Goal: Task Accomplishment & Management: Use online tool/utility

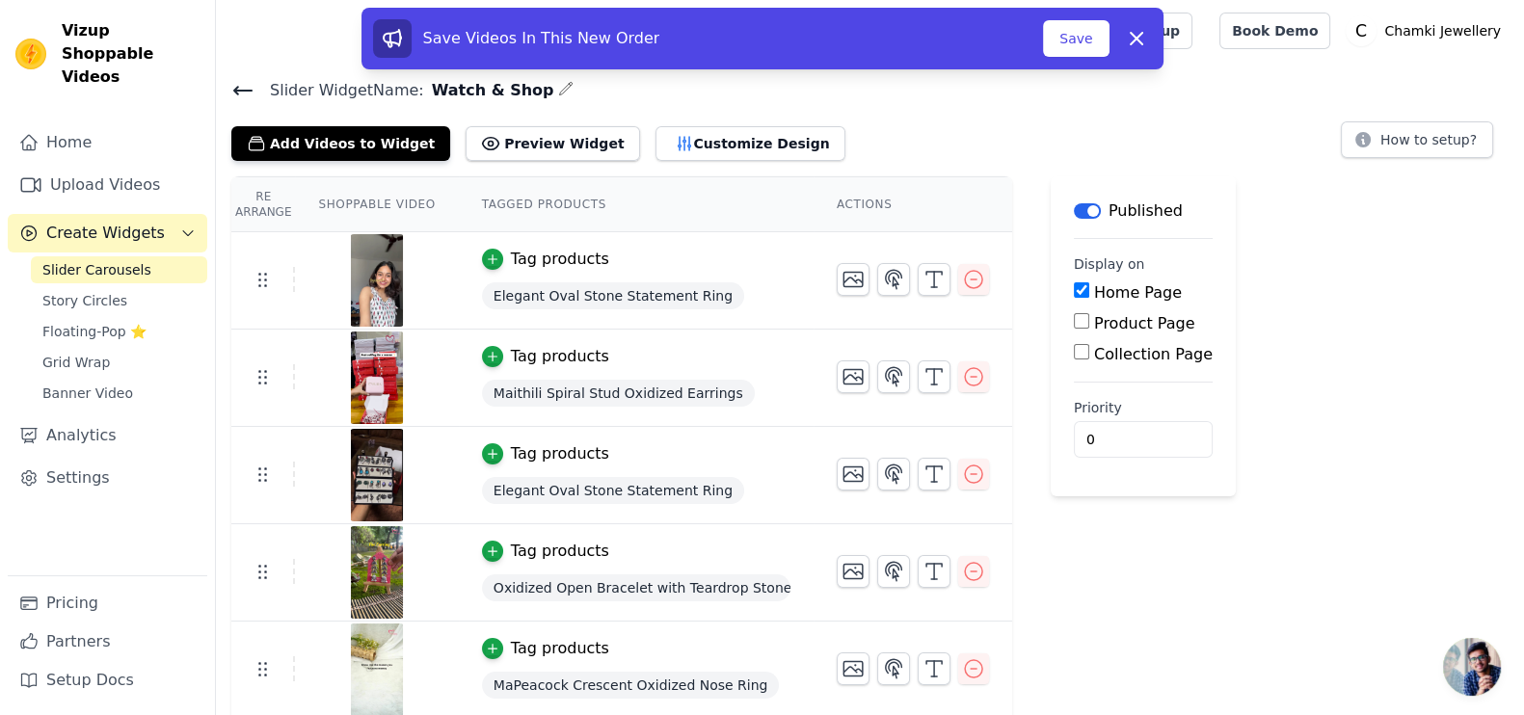
click at [1074, 323] on input "Product Page" at bounding box center [1081, 320] width 15 height 15
checkbox input "true"
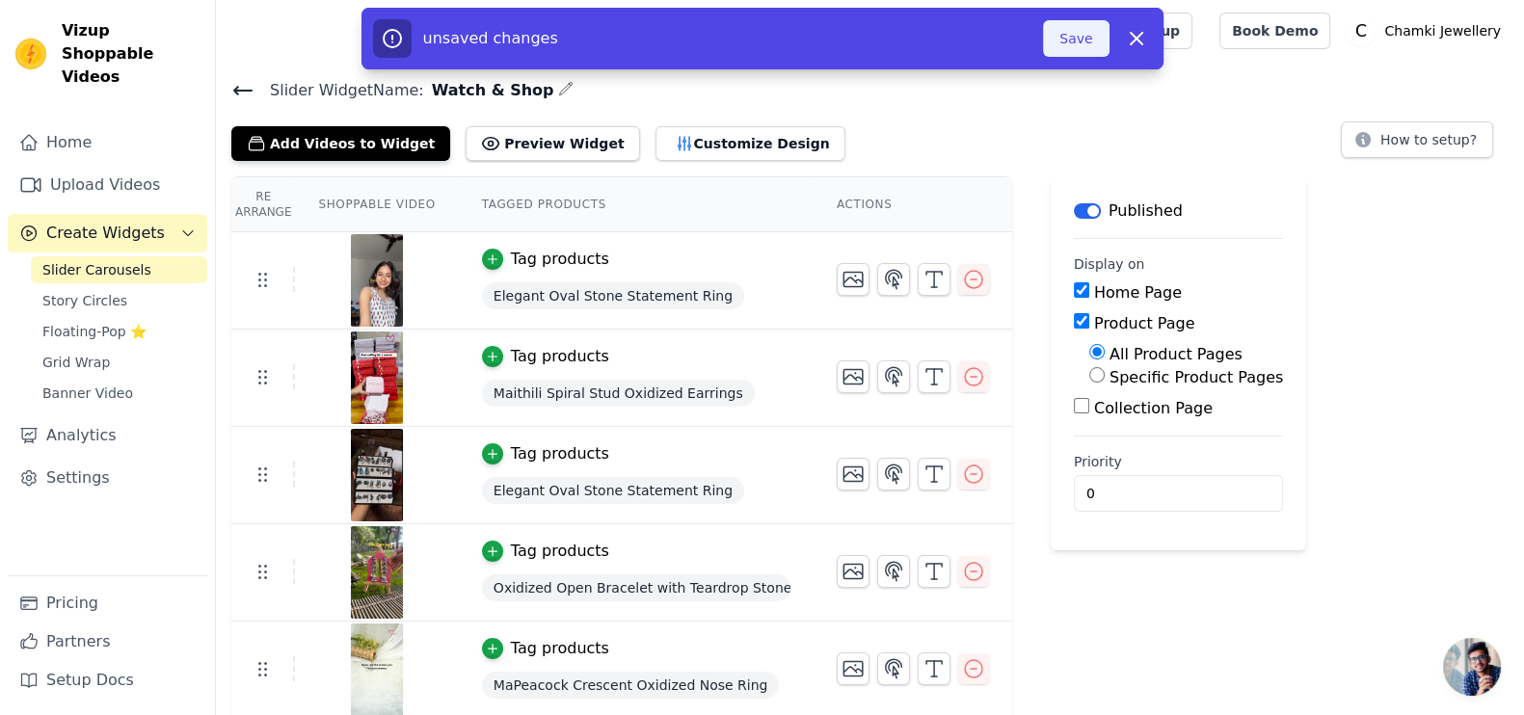
click at [1080, 40] on button "Save" at bounding box center [1076, 38] width 66 height 37
click at [1089, 36] on button "Save" at bounding box center [1076, 38] width 66 height 37
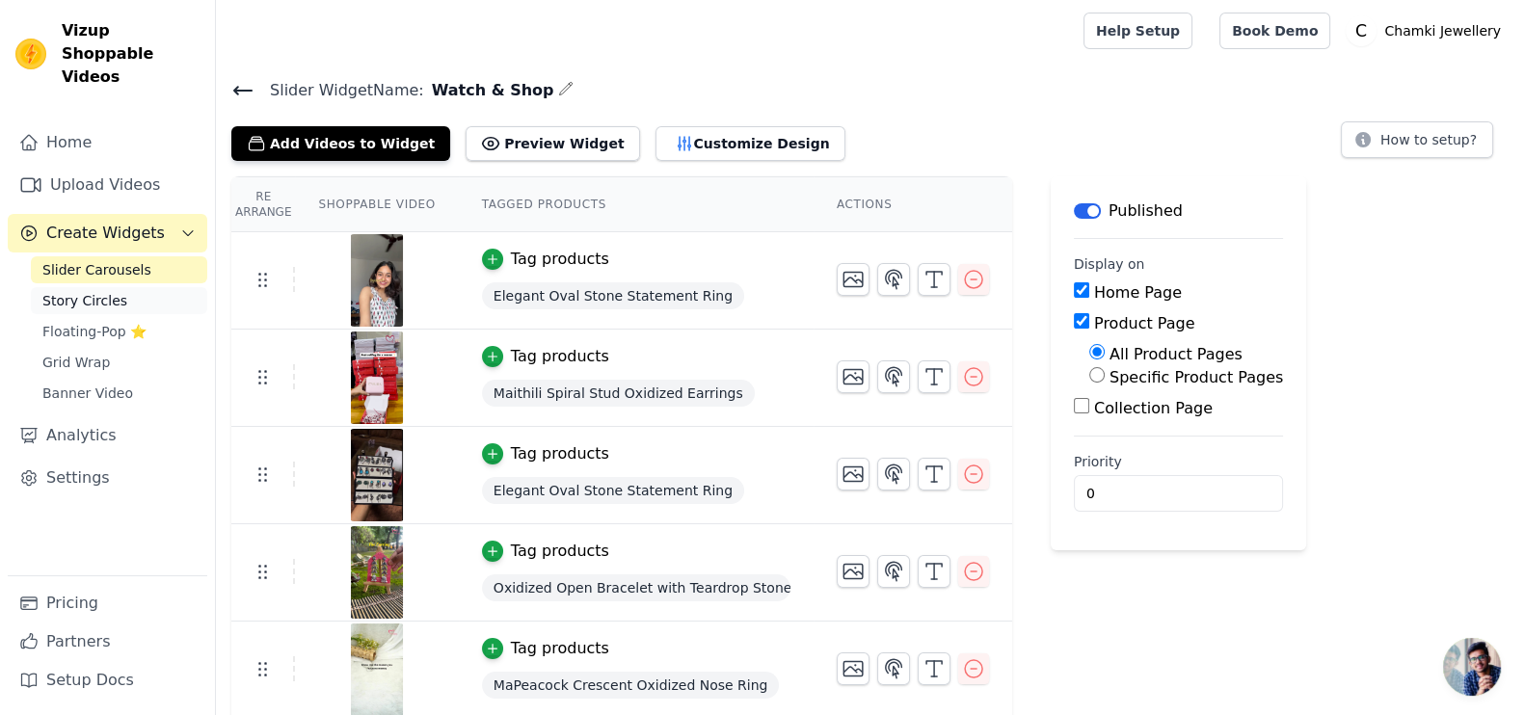
click at [150, 287] on link "Story Circles" at bounding box center [119, 300] width 176 height 27
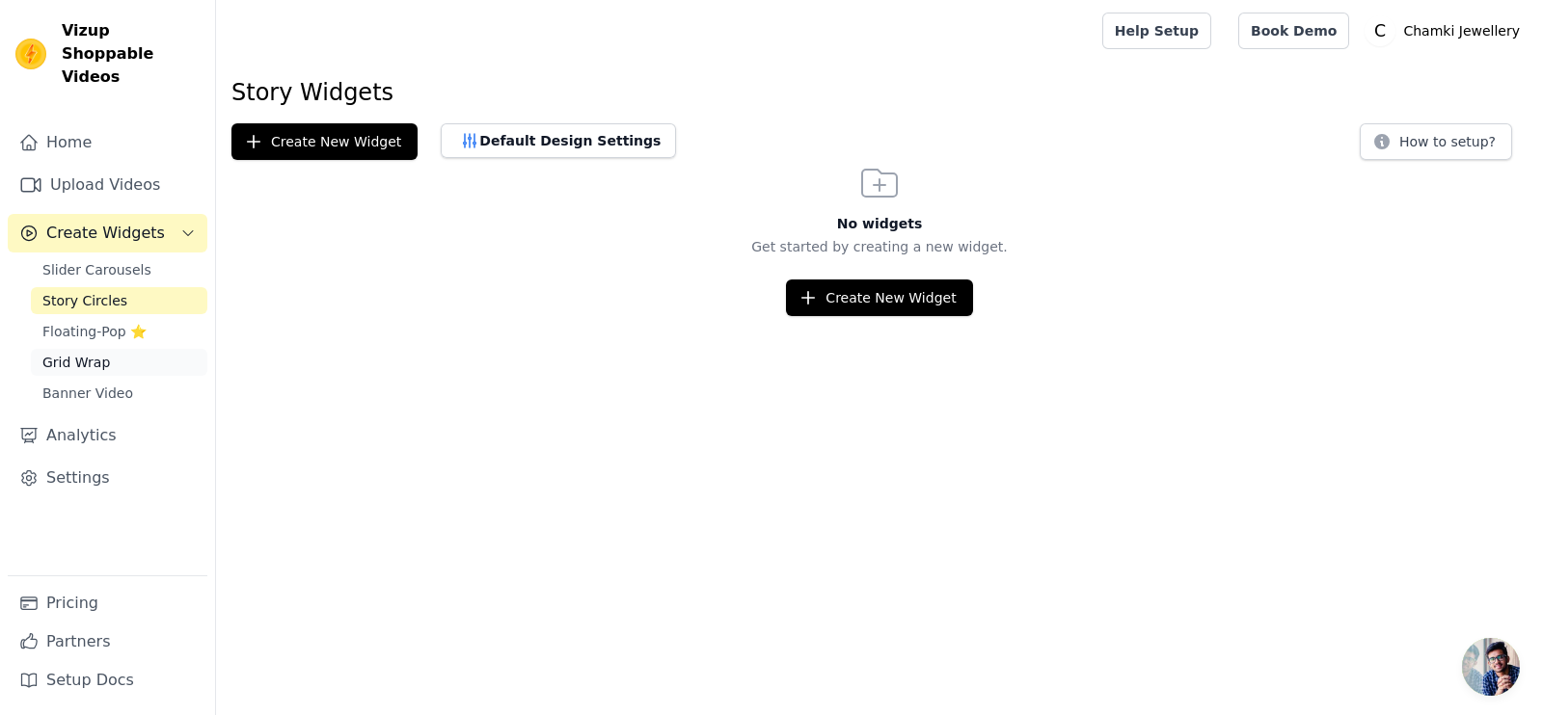
click at [135, 349] on link "Grid Wrap" at bounding box center [119, 362] width 176 height 27
click at [112, 411] on div "Sidebar" at bounding box center [108, 412] width 200 height 2
click at [105, 384] on span "Banner Video" at bounding box center [87, 393] width 91 height 19
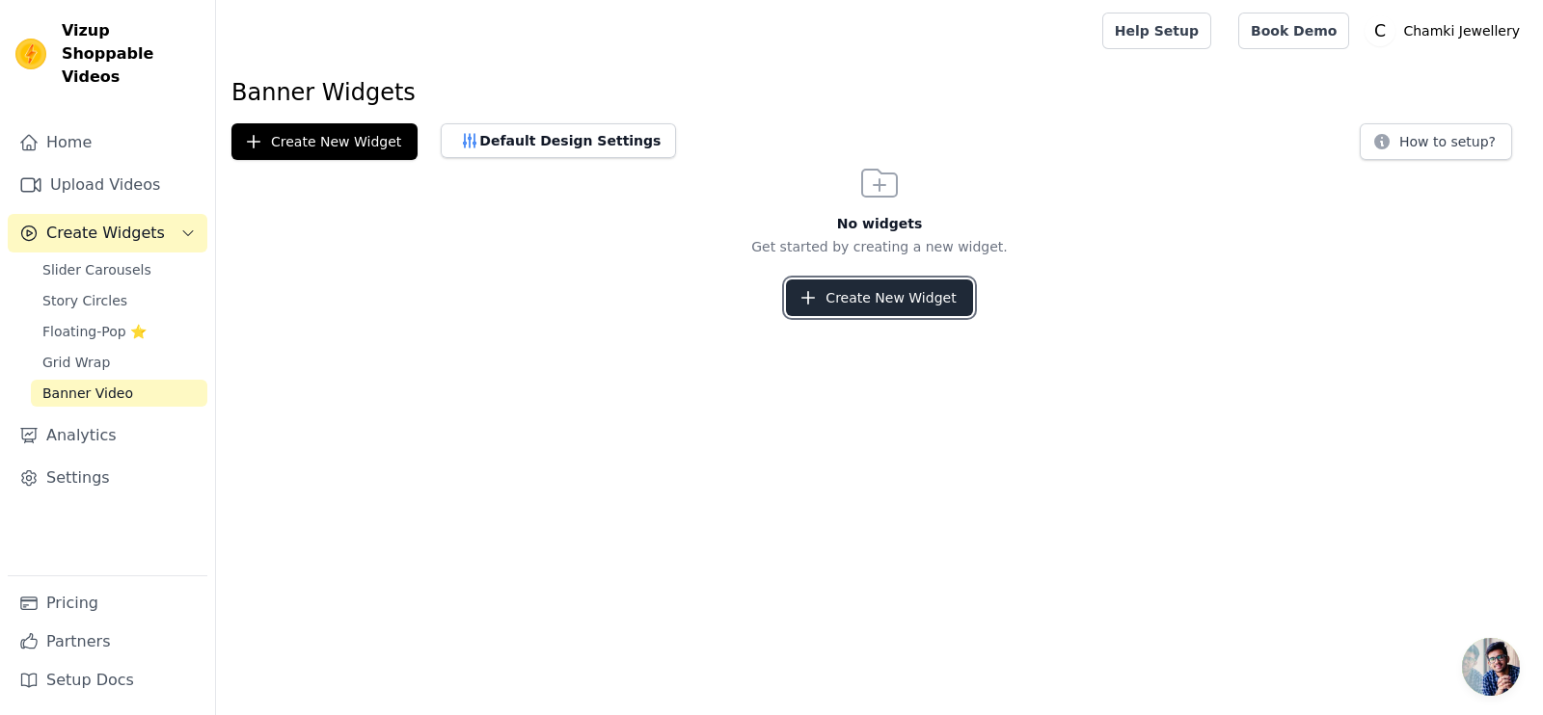
click at [938, 288] on button "Create New Widget" at bounding box center [879, 298] width 186 height 37
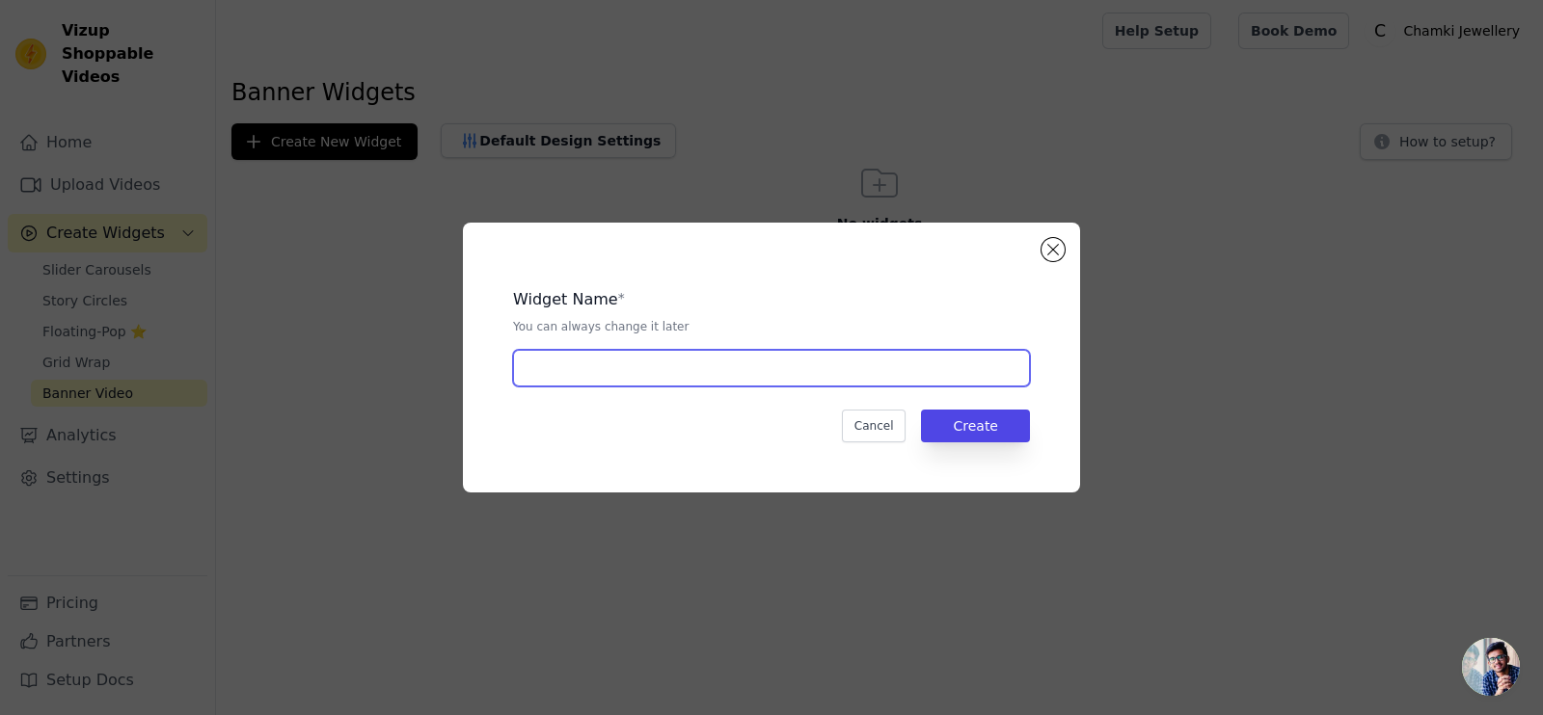
click at [901, 384] on input "text" at bounding box center [771, 368] width 517 height 37
click at [901, 384] on input "Hot" at bounding box center [771, 368] width 517 height 37
type input "Hot Now"
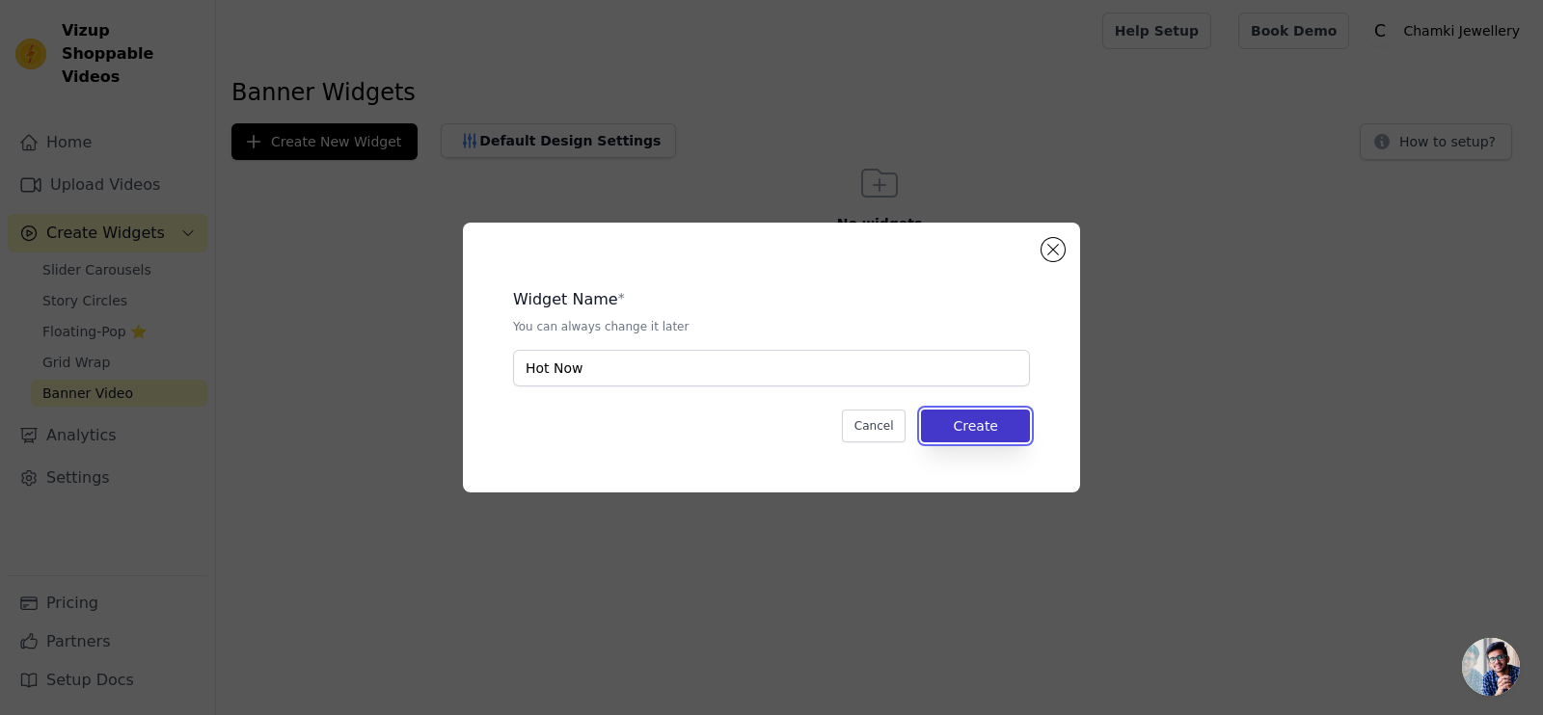
click at [980, 420] on button "Create" at bounding box center [975, 426] width 109 height 33
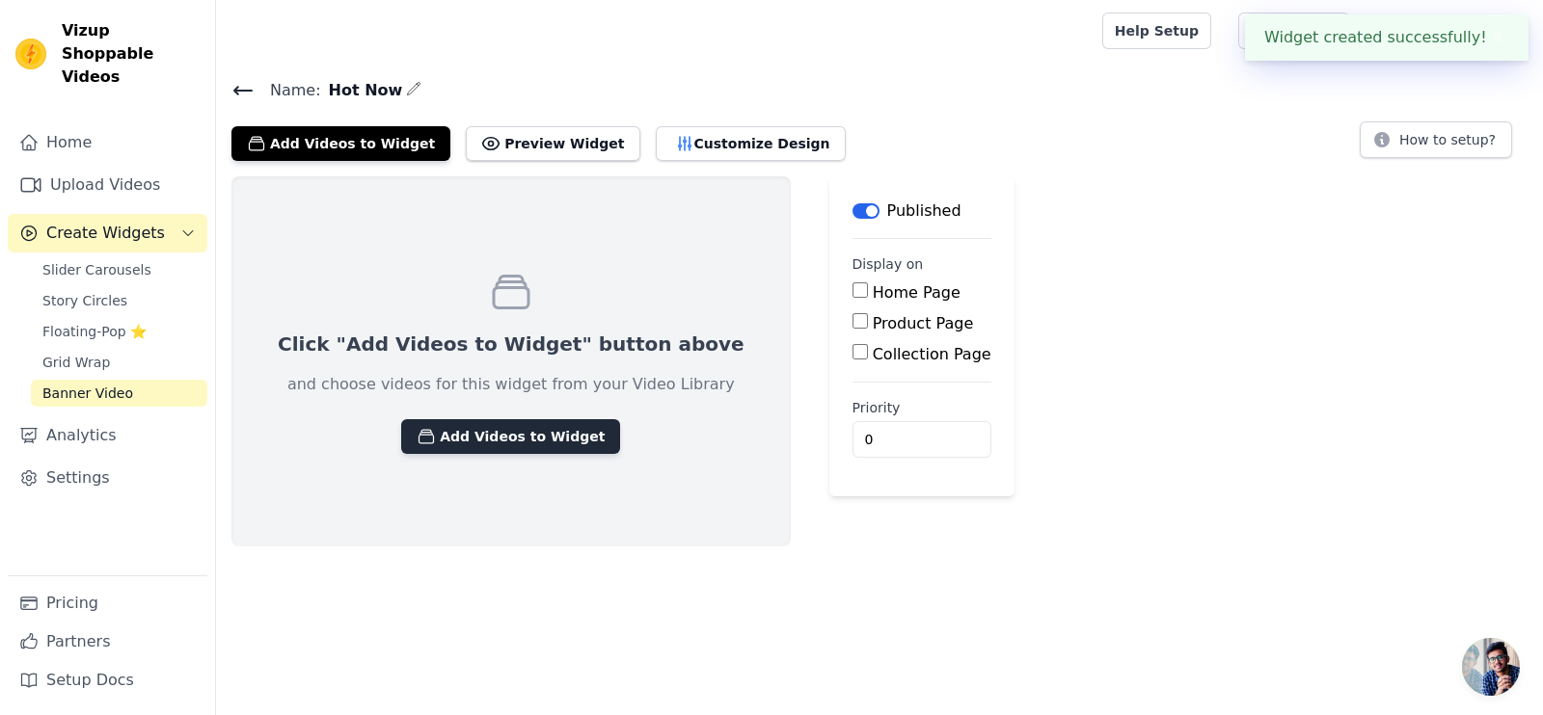
click at [506, 435] on button "Add Videos to Widget" at bounding box center [510, 436] width 219 height 35
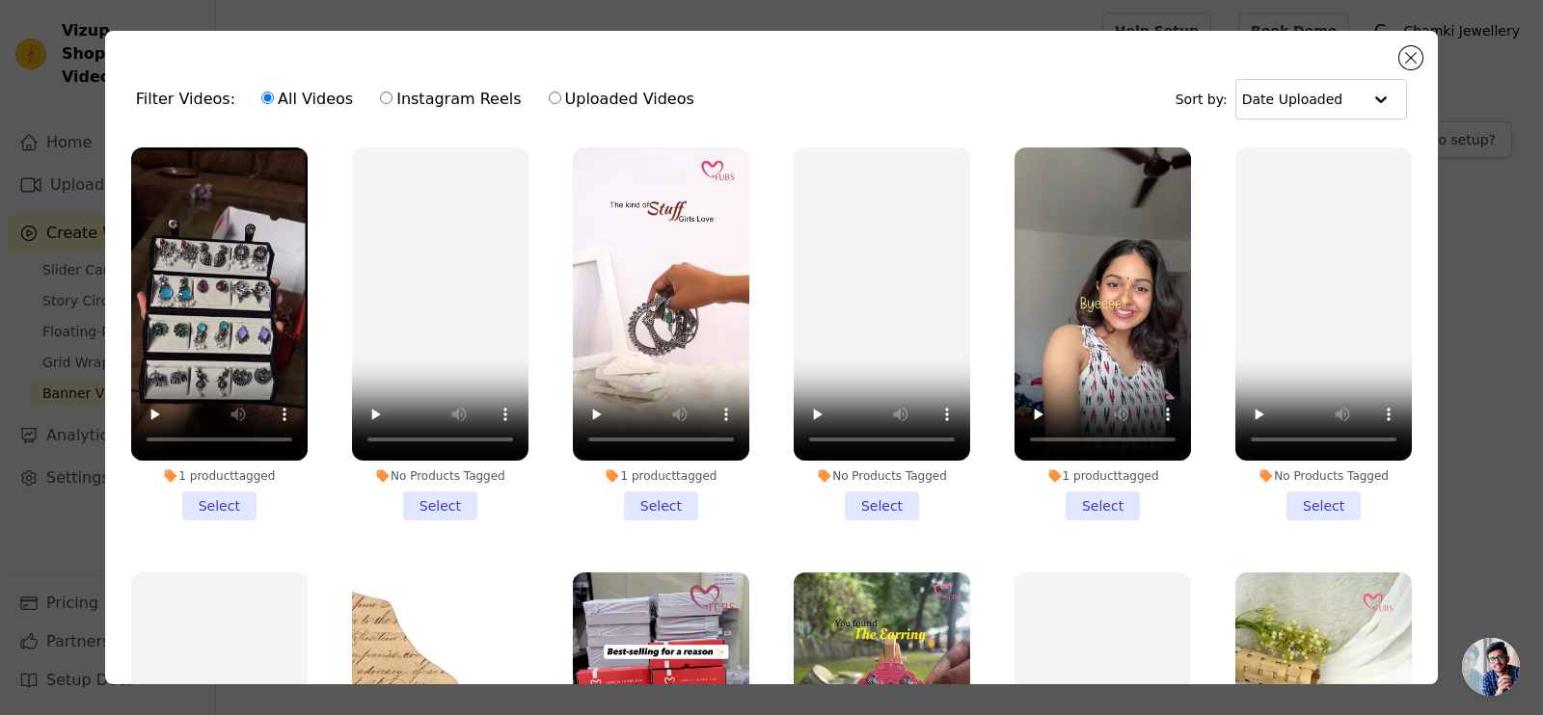
click at [548, 94] on label "Uploaded Videos" at bounding box center [622, 99] width 148 height 25
click at [549, 94] on input "Uploaded Videos" at bounding box center [555, 98] width 13 height 13
radio input "true"
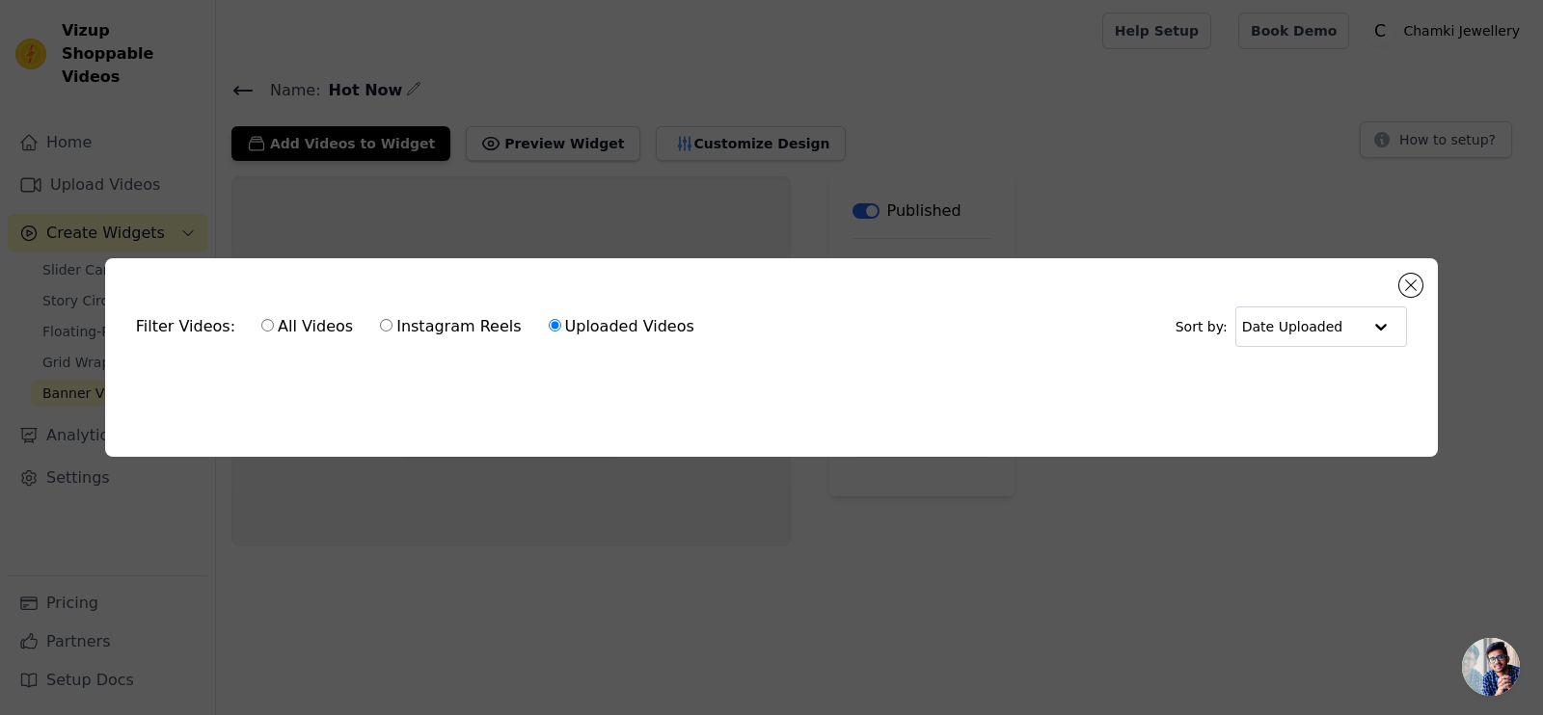
click at [666, 109] on div "Filter Videos: All Videos Instagram Reels Uploaded Videos Sort by: Date Uploade…" at bounding box center [771, 357] width 1543 height 715
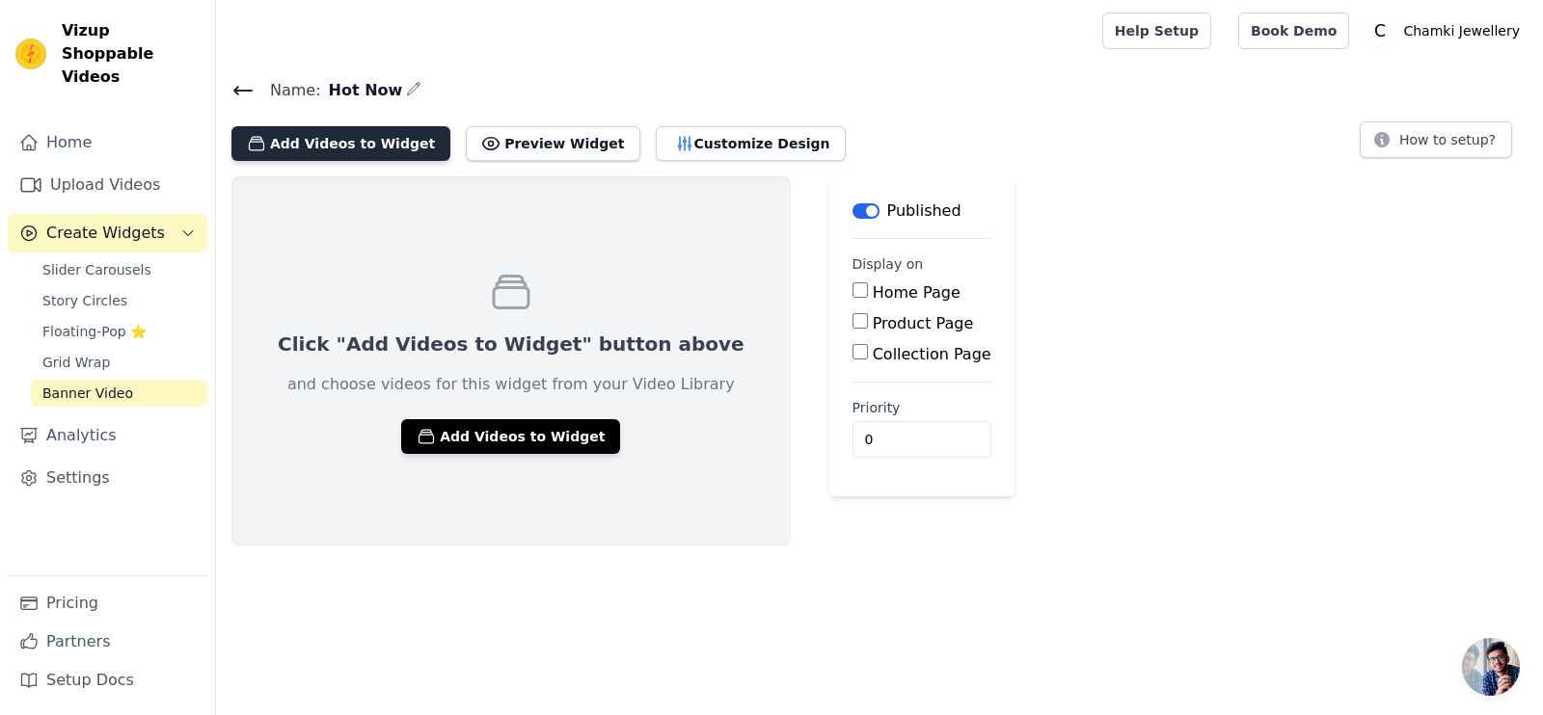
click at [368, 148] on button "Add Videos to Widget" at bounding box center [340, 143] width 219 height 35
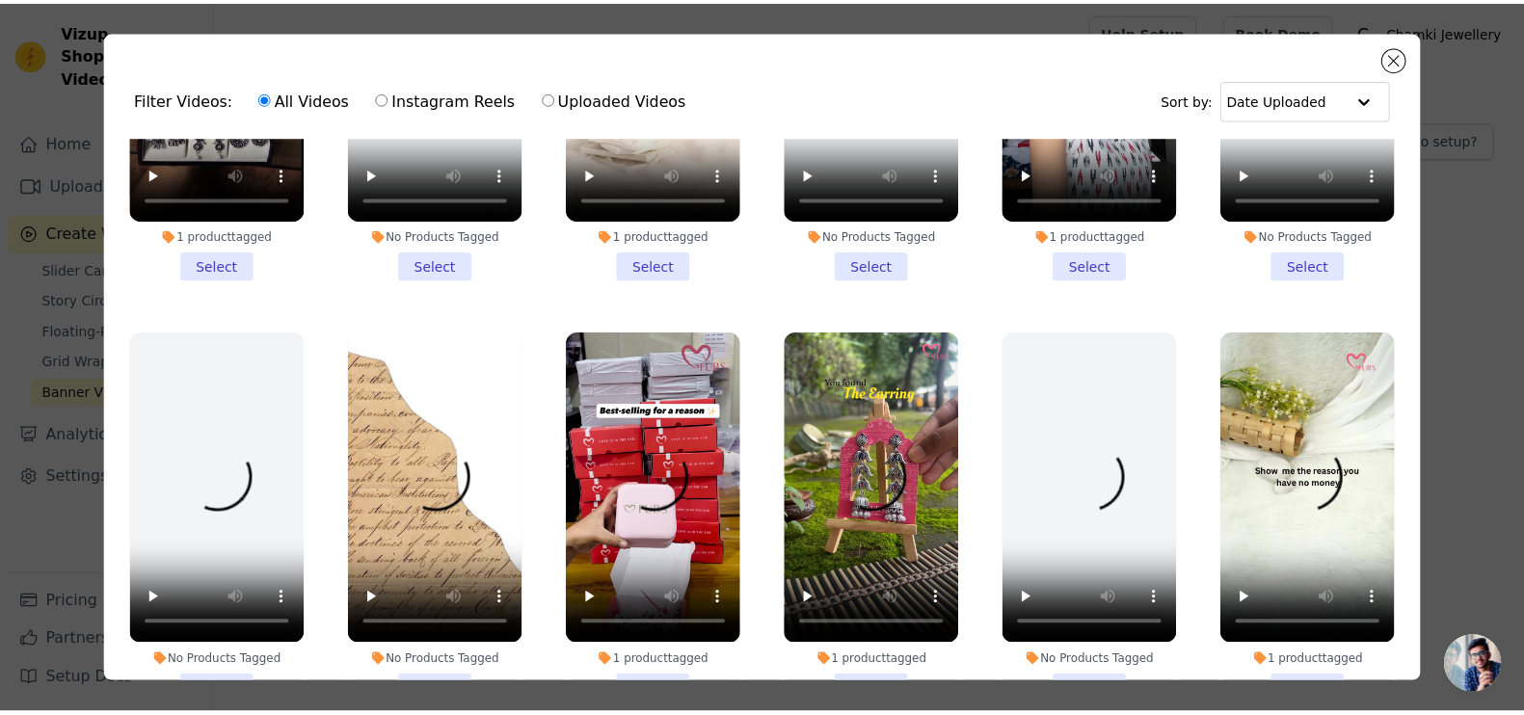
scroll to position [562, 0]
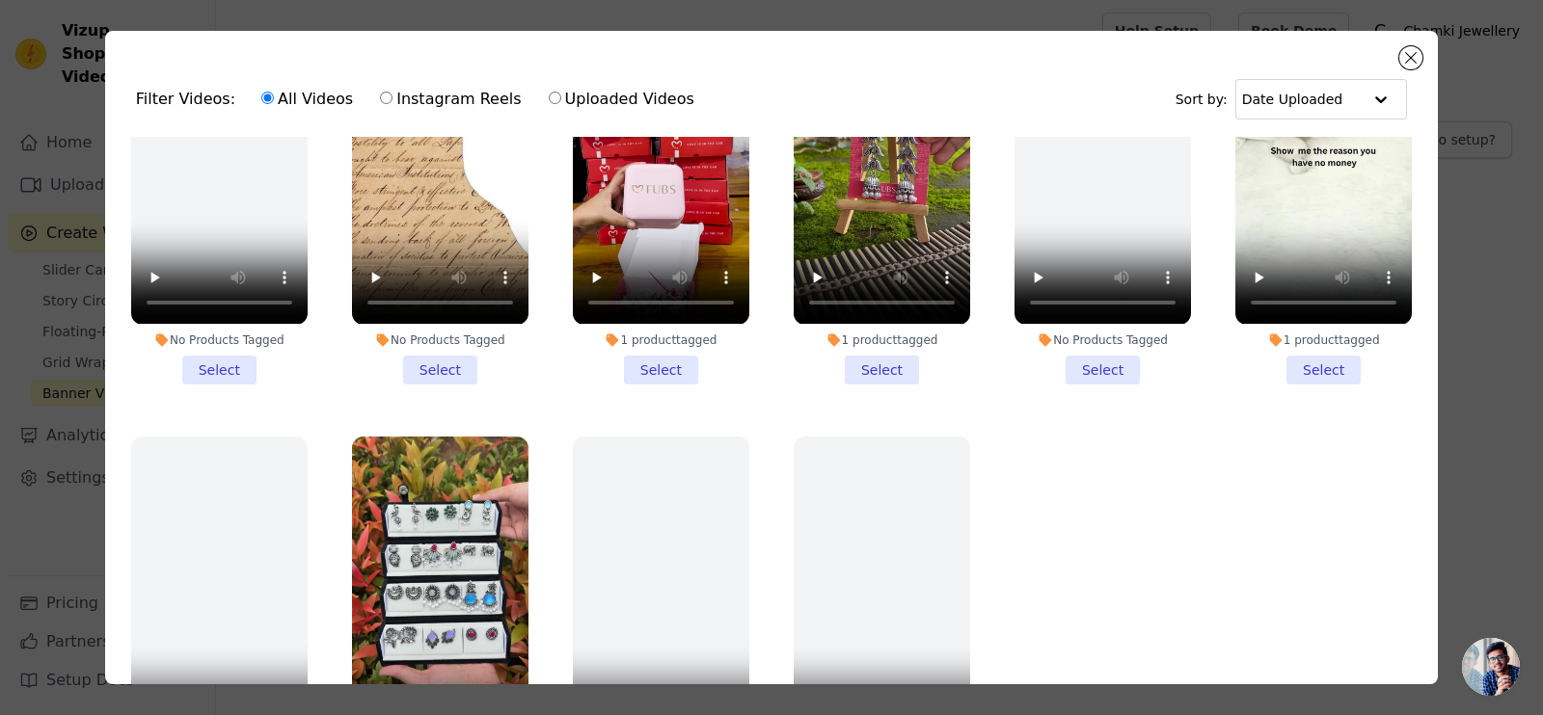
click at [0, 175] on div "Filter Videos: All Videos Instagram Reels Uploaded Videos Sort by: Date Uploade…" at bounding box center [771, 357] width 1543 height 715
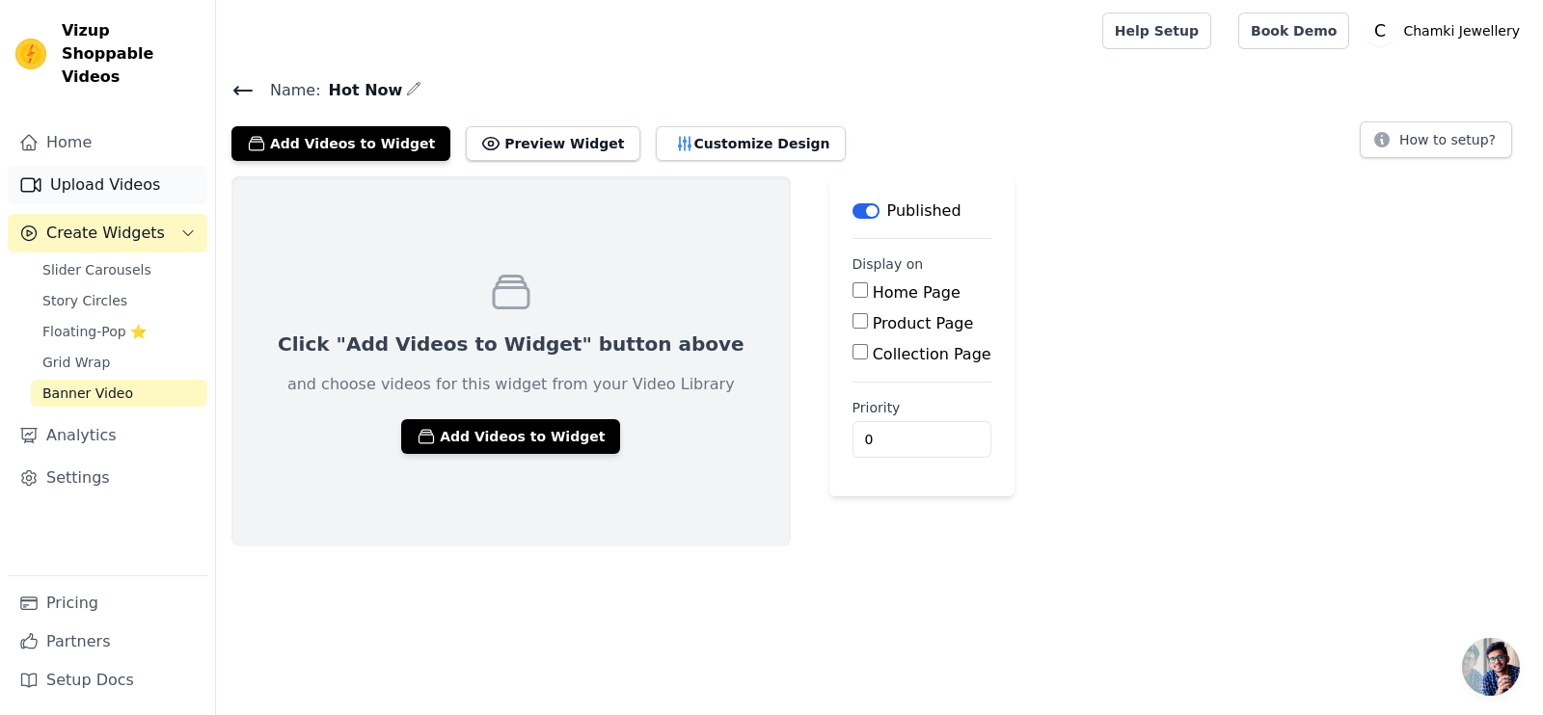
click at [73, 166] on link "Upload Videos" at bounding box center [108, 185] width 200 height 39
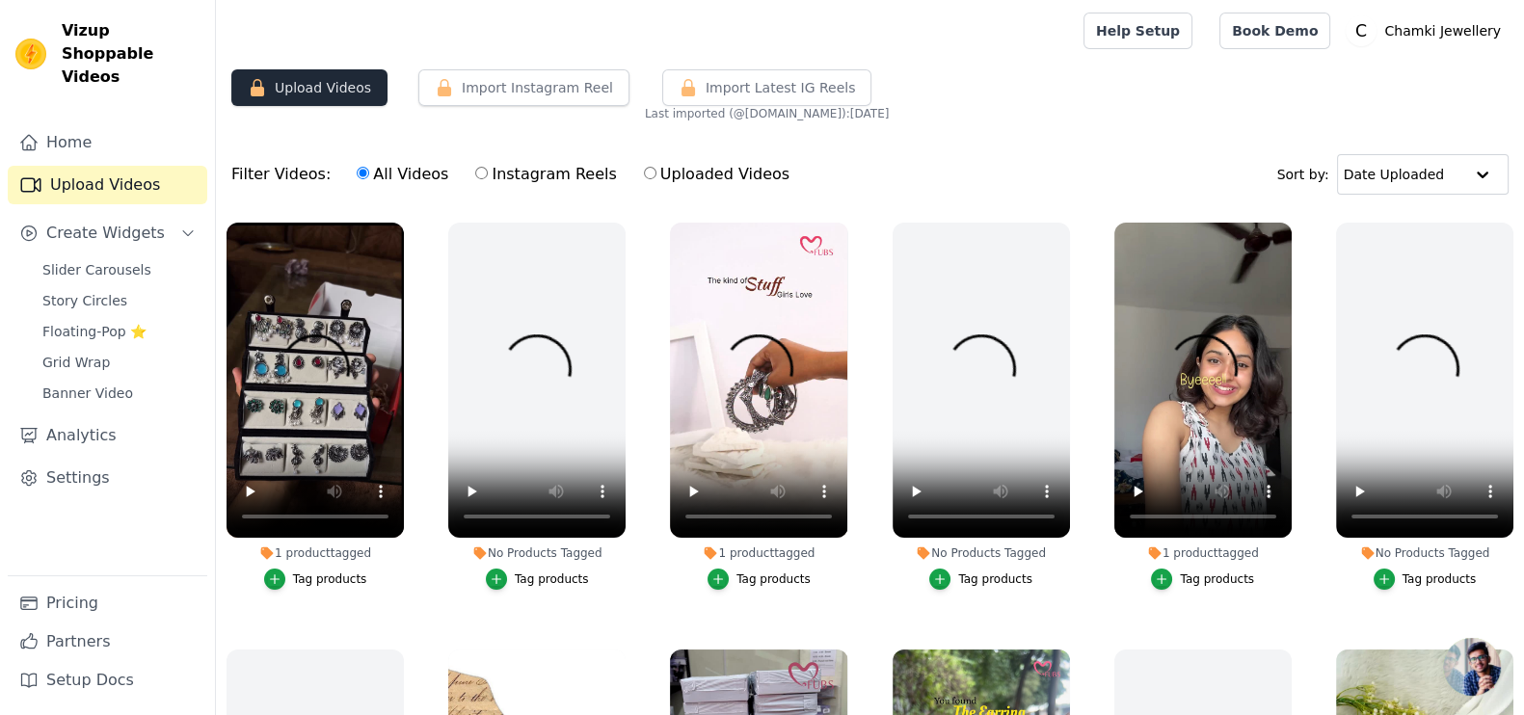
click at [317, 98] on button "Upload Videos" at bounding box center [309, 87] width 156 height 37
click at [283, 77] on button "Upload Videos" at bounding box center [309, 87] width 156 height 37
click at [316, 80] on button "Upload Videos" at bounding box center [309, 87] width 156 height 37
click at [344, 74] on button "Upload Videos" at bounding box center [309, 87] width 156 height 37
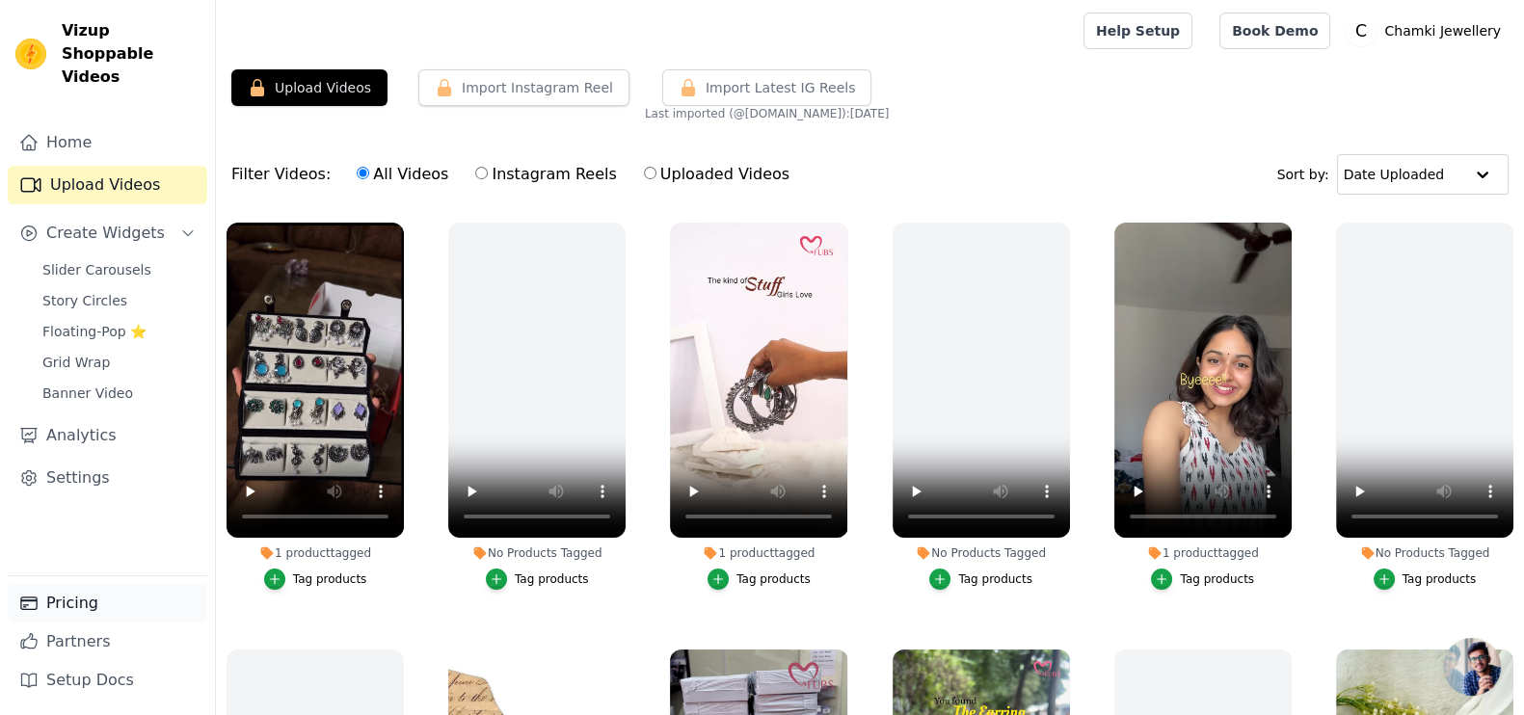
click at [87, 599] on link "Pricing" at bounding box center [108, 603] width 200 height 39
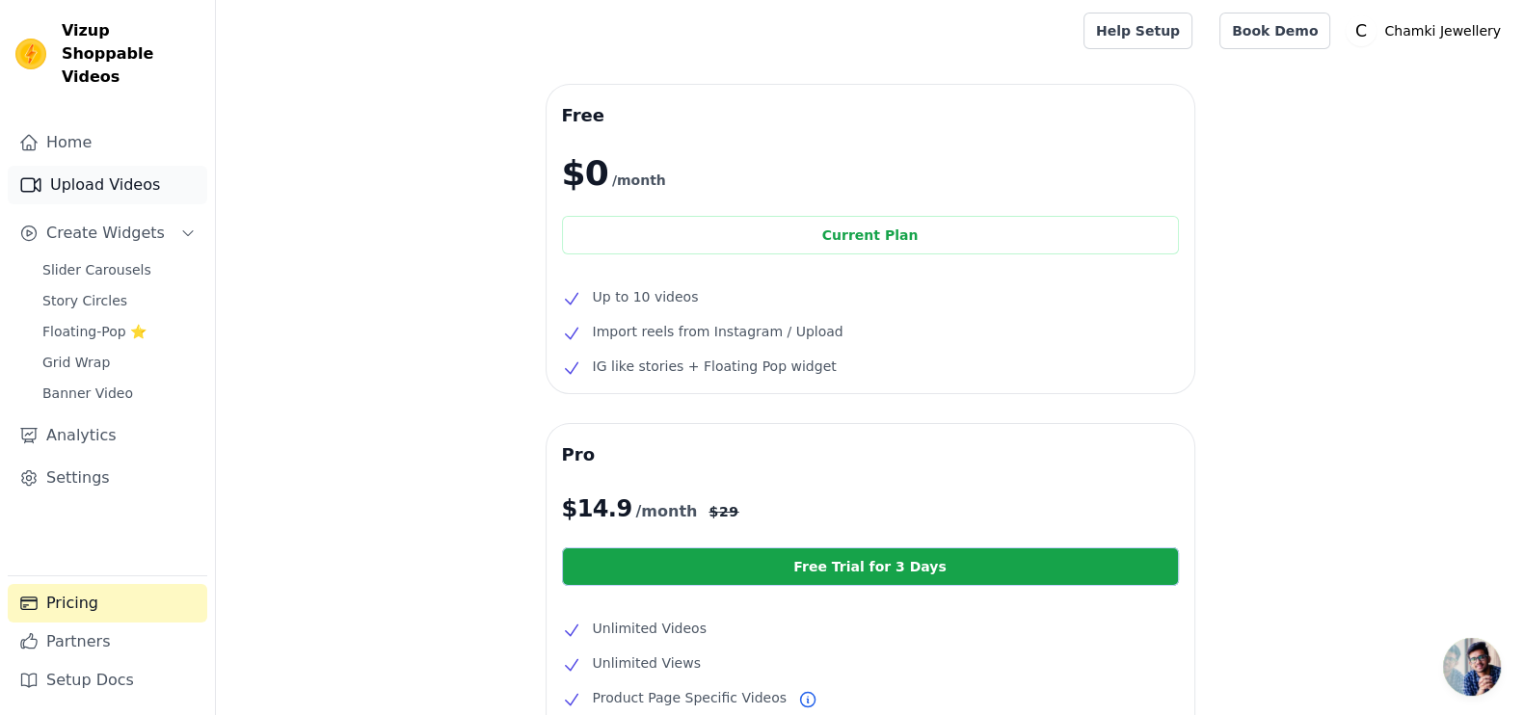
click at [127, 180] on link "Upload Videos" at bounding box center [108, 185] width 200 height 39
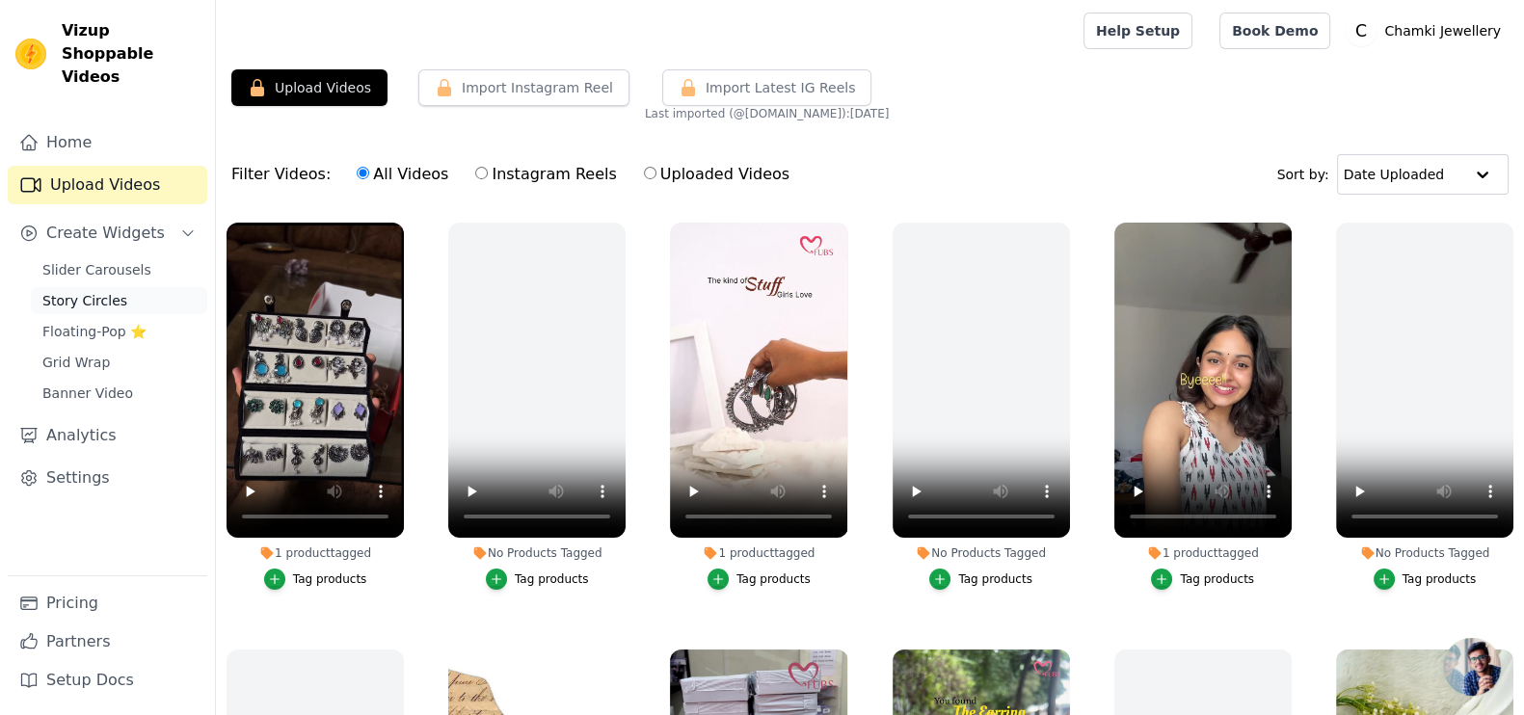
click at [95, 287] on link "Story Circles" at bounding box center [119, 300] width 176 height 27
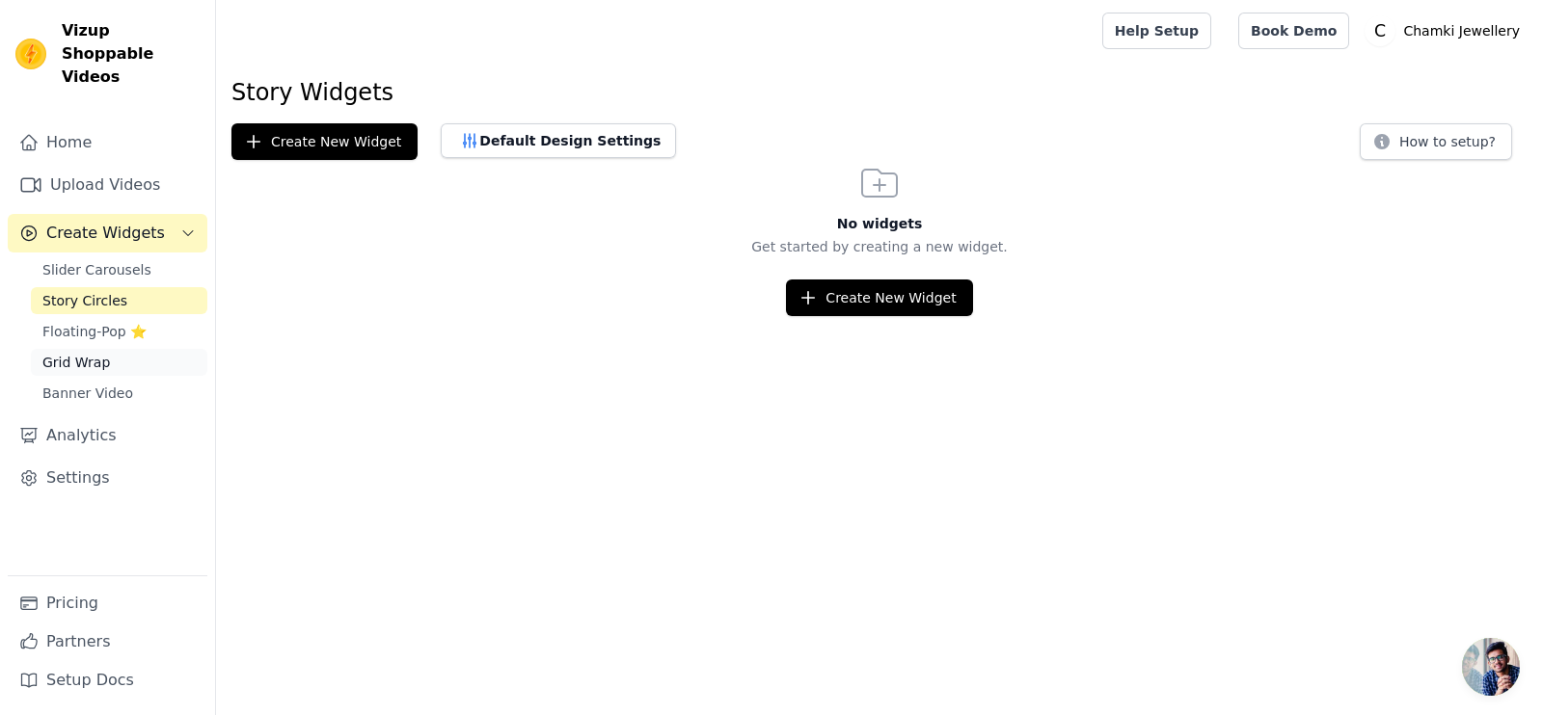
click at [118, 349] on link "Grid Wrap" at bounding box center [119, 362] width 176 height 27
click at [887, 316] on html "Vizup Shoppable Videos Home Upload Videos Create Widgets Slider Carousels Story…" at bounding box center [771, 158] width 1543 height 316
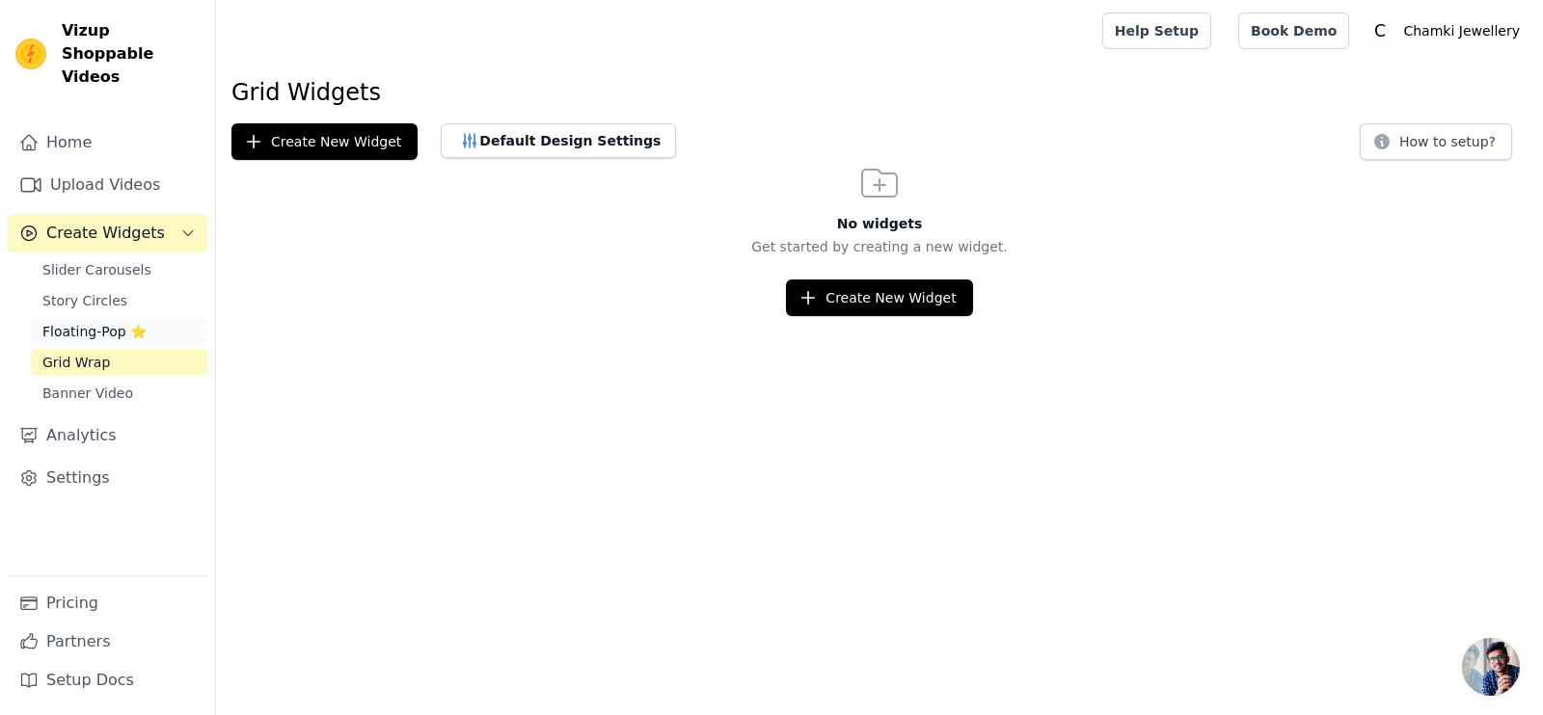
click at [106, 322] on span "Floating-Pop ⭐" at bounding box center [94, 331] width 104 height 19
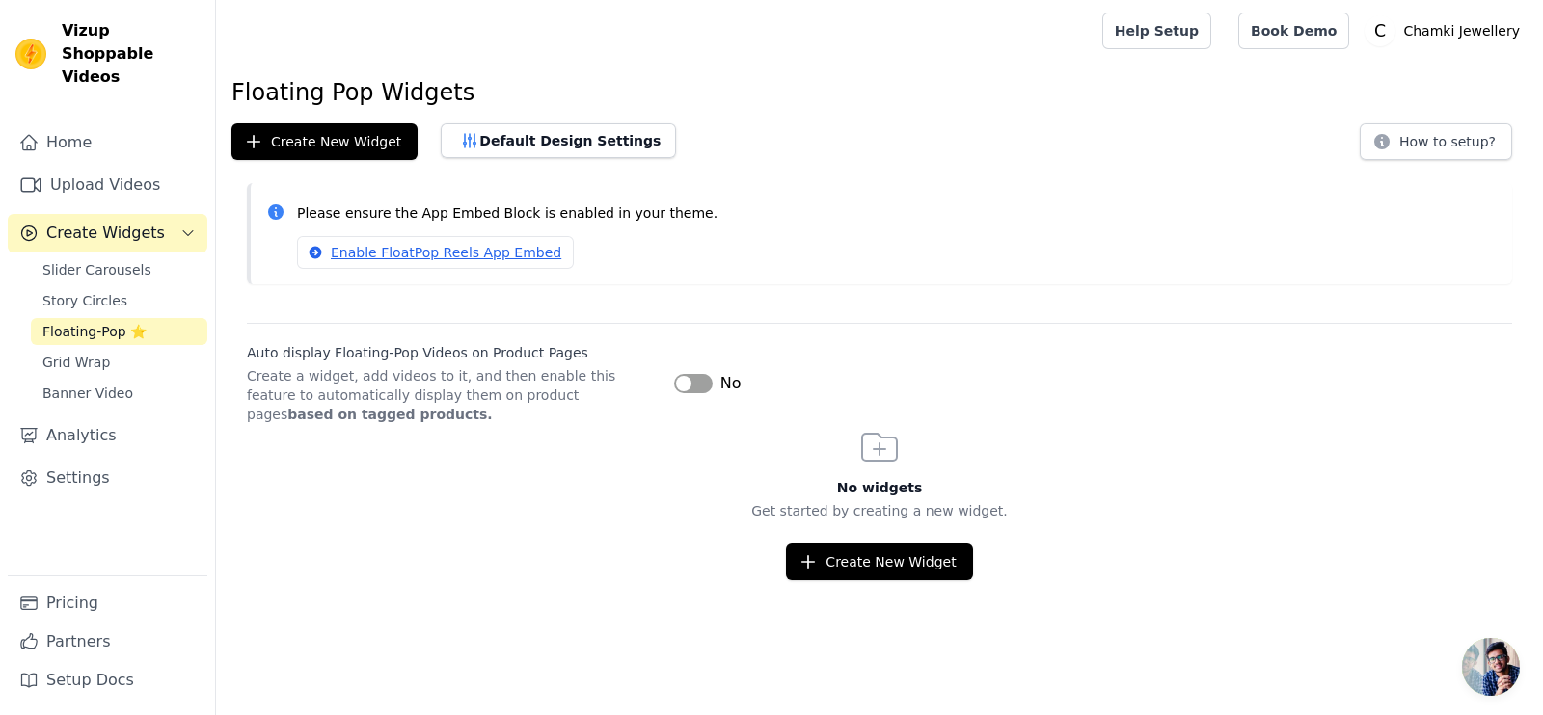
click at [119, 292] on div "Slider Carousels Story Circles Floating-Pop ⭐ Grid Wrap Banner Video" at bounding box center [119, 331] width 176 height 150
click at [145, 287] on link "Story Circles" at bounding box center [119, 300] width 176 height 27
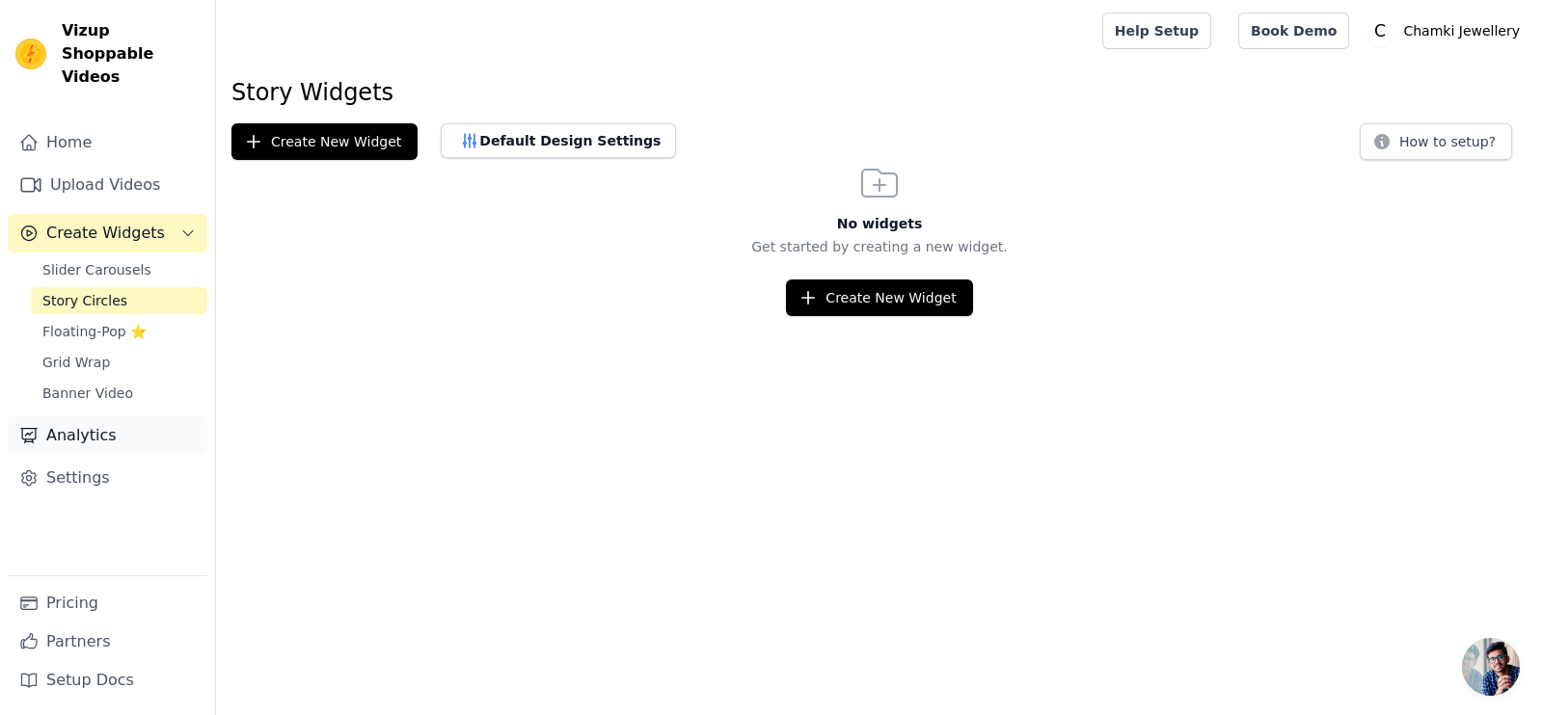
click at [152, 416] on link "Analytics" at bounding box center [108, 435] width 200 height 39
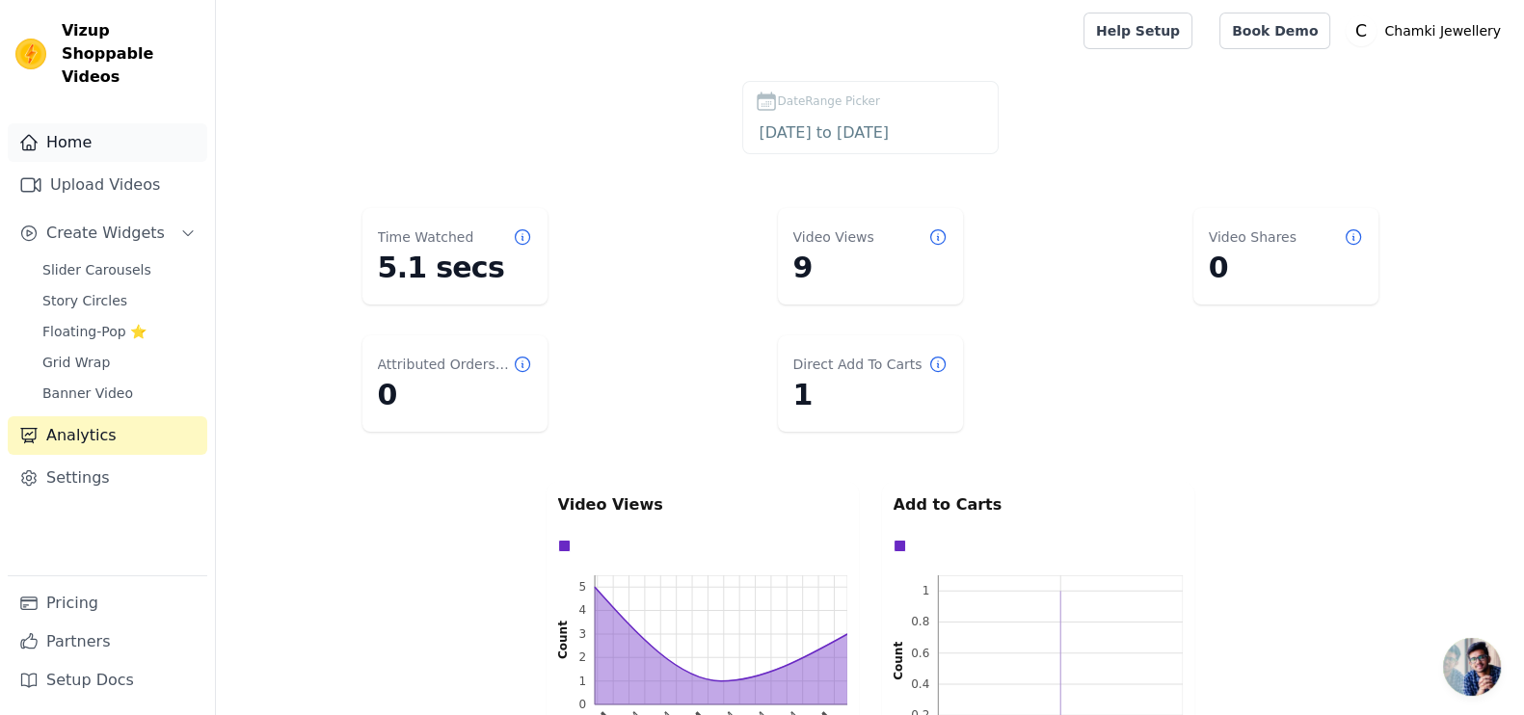
click at [124, 123] on link "Home" at bounding box center [108, 142] width 200 height 39
